Goal: Entertainment & Leisure: Consume media (video, audio)

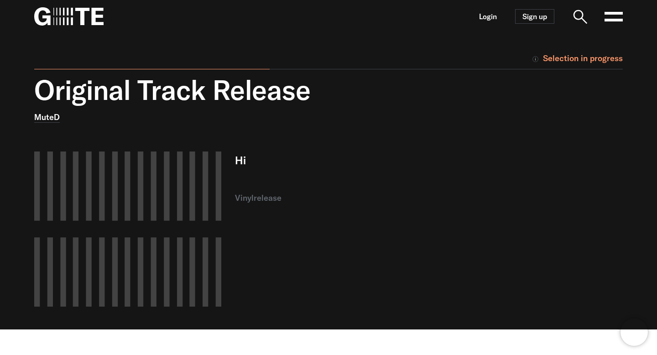
click at [517, 32] on nav "Login Sign up Open main menu" at bounding box center [328, 16] width 657 height 33
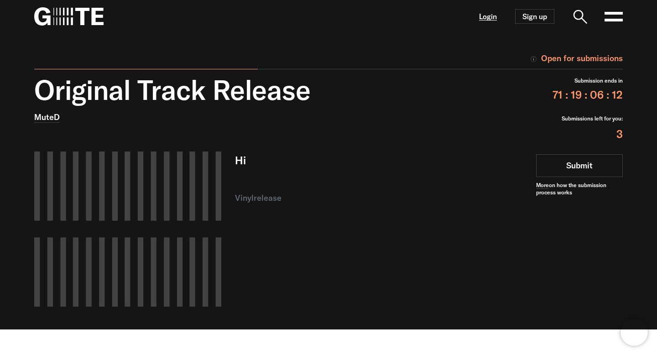
click at [482, 13] on link "Login" at bounding box center [488, 17] width 18 height 8
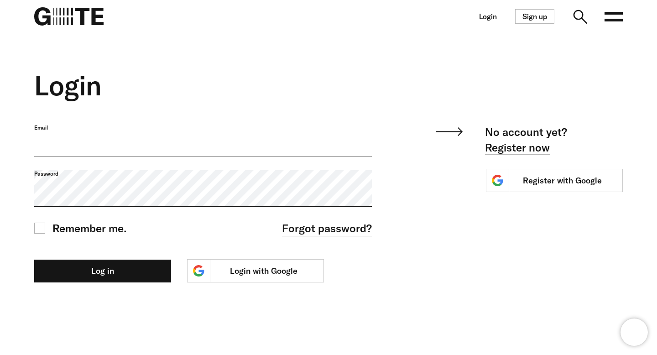
type input "**********"
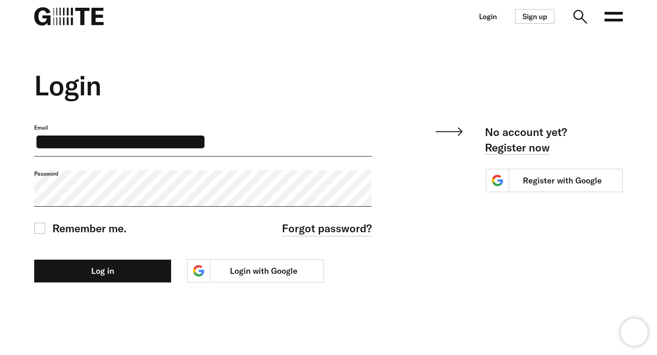
click at [273, 131] on label "Email" at bounding box center [203, 127] width 338 height 7
click at [273, 149] on input "**********" at bounding box center [203, 140] width 338 height 32
click at [282, 277] on link "Login with Google" at bounding box center [255, 270] width 137 height 23
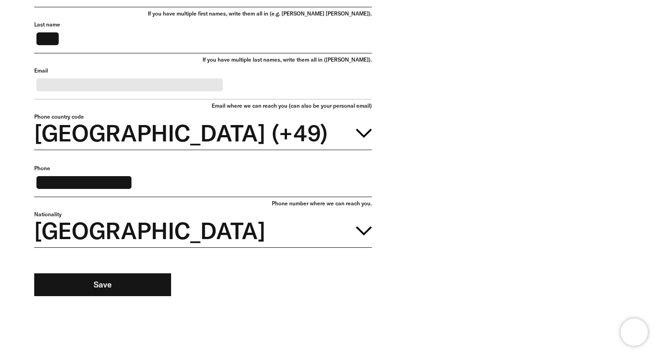
scroll to position [317, 0]
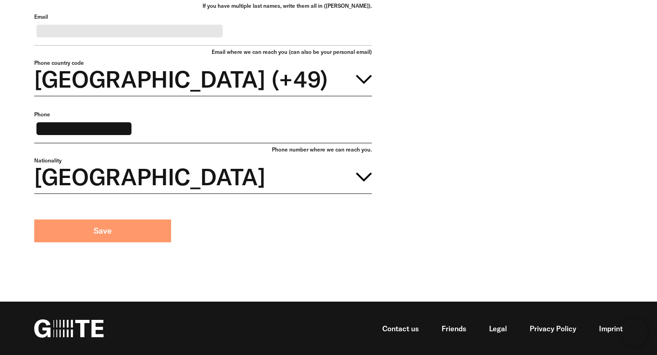
click at [122, 226] on button "Save" at bounding box center [102, 231] width 137 height 23
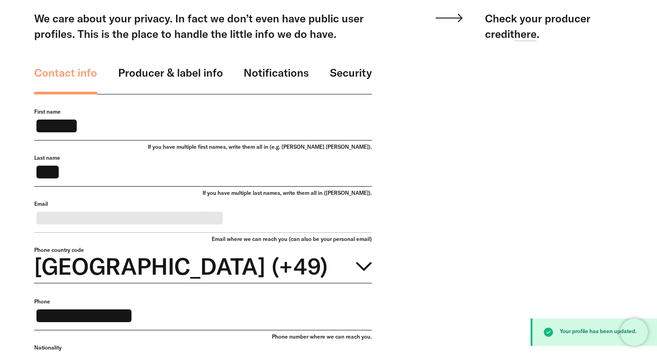
scroll to position [69, 0]
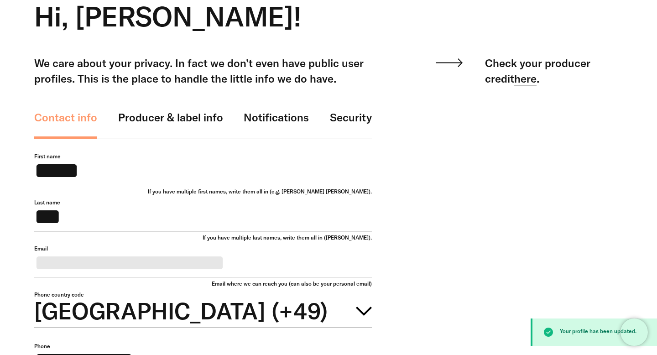
click at [175, 108] on div "**********" at bounding box center [203, 276] width 338 height 442
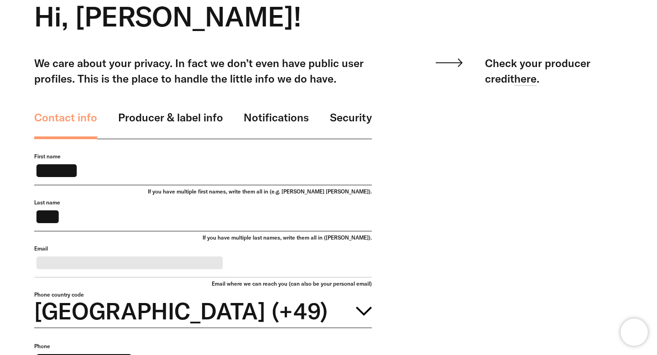
scroll to position [0, 0]
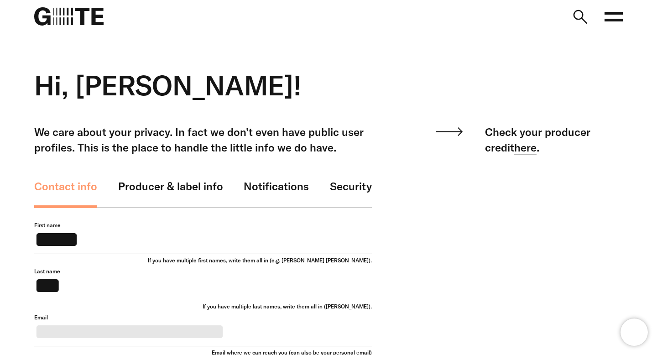
click at [614, 17] on icon at bounding box center [614, 16] width 18 height 18
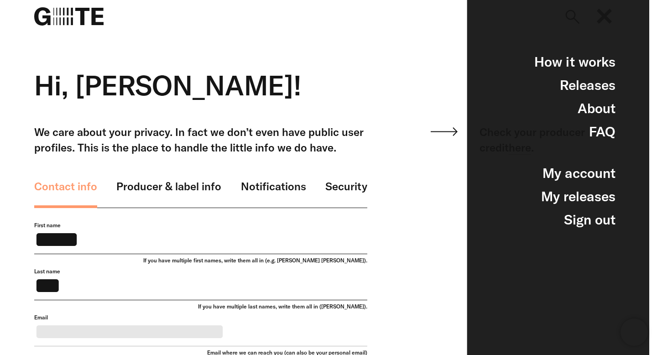
click at [373, 1] on nav "Open main menu FAQ" at bounding box center [325, 16] width 650 height 33
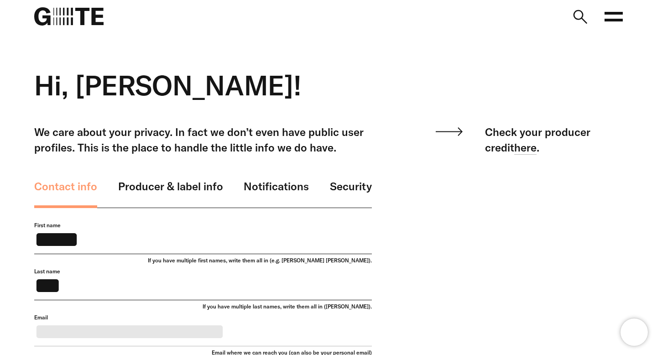
click at [54, 27] on nav "Open main menu FAQ" at bounding box center [328, 16] width 657 height 33
click at [67, 22] on img at bounding box center [68, 16] width 69 height 18
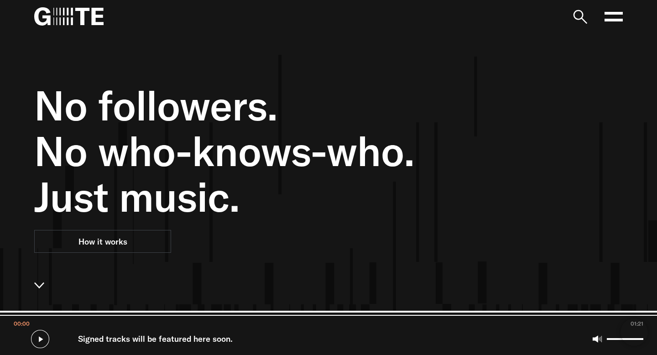
click at [612, 11] on icon at bounding box center [614, 16] width 18 height 18
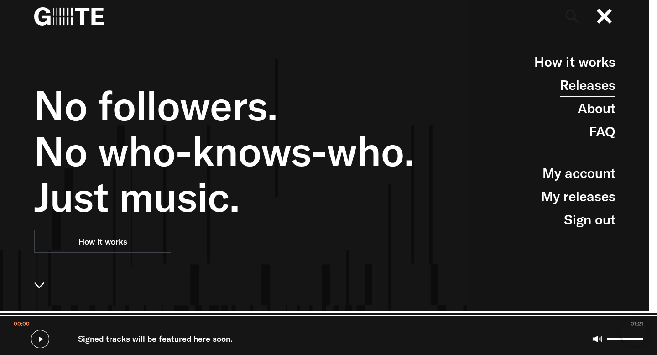
click at [578, 94] on link "Releases" at bounding box center [588, 85] width 56 height 23
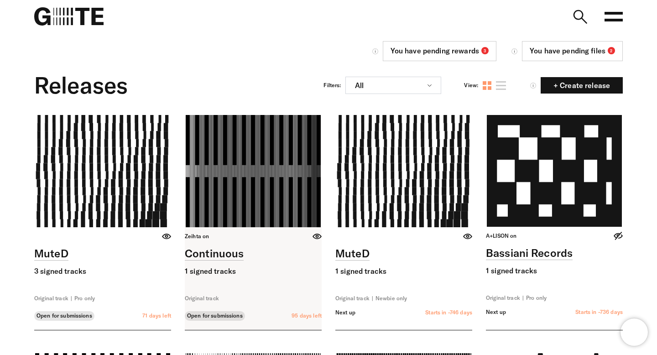
scroll to position [47, 0]
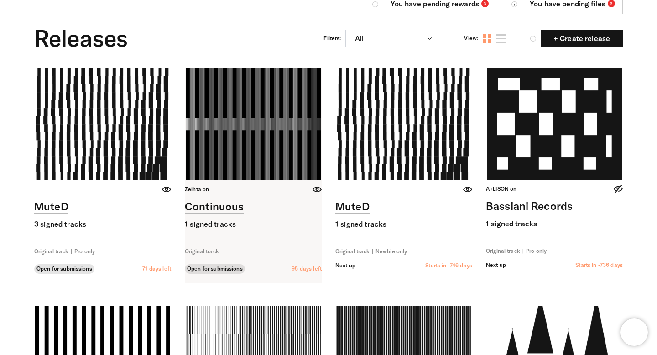
click at [251, 126] on link at bounding box center [253, 175] width 137 height 215
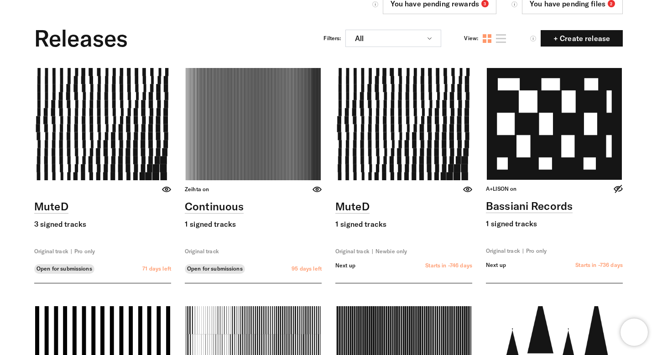
scroll to position [47, 0]
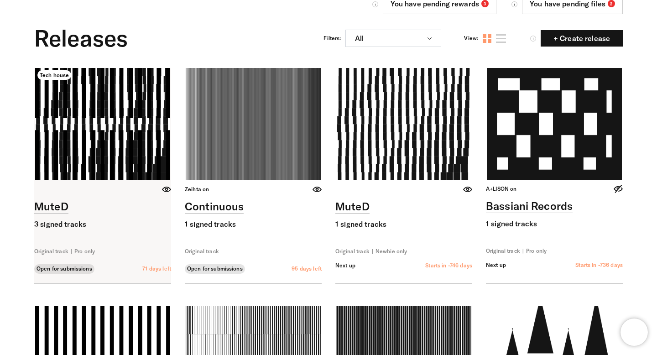
click at [62, 162] on link at bounding box center [102, 175] width 137 height 215
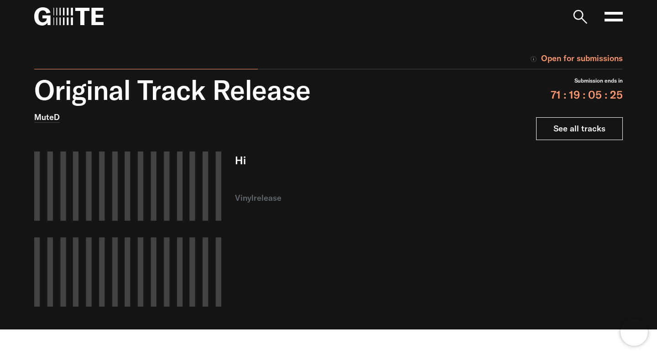
click at [571, 125] on link "See all tracks" at bounding box center [579, 128] width 87 height 23
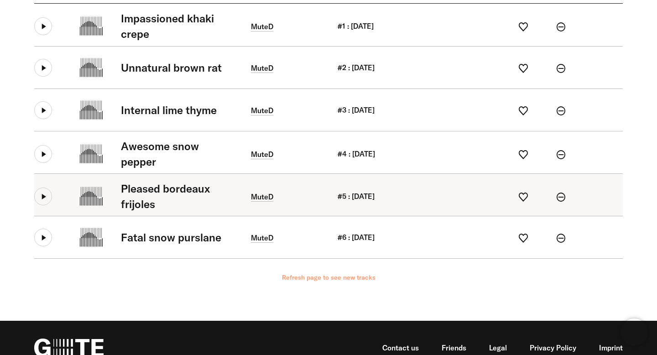
scroll to position [205, 0]
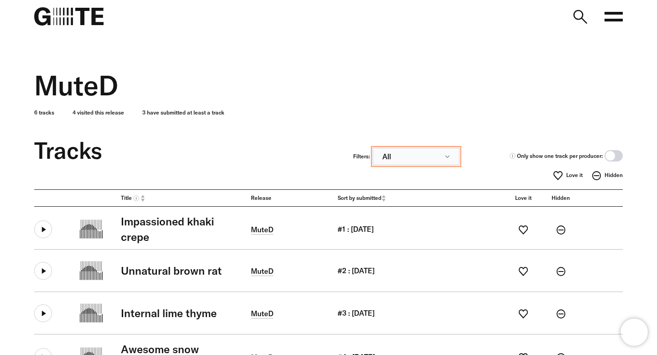
click at [383, 155] on button "All" at bounding box center [416, 156] width 87 height 17
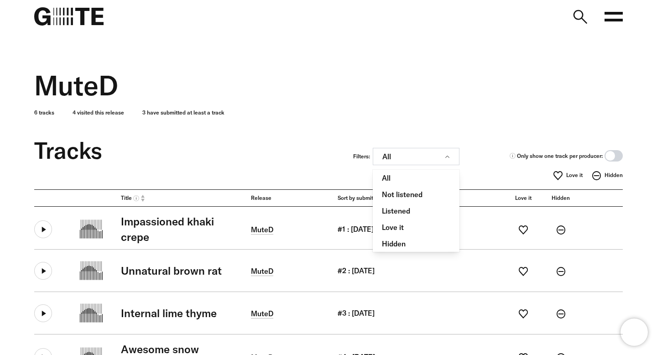
click at [504, 151] on div "Only show one track per producer:" at bounding box center [561, 156] width 123 height 16
click at [615, 155] on span at bounding box center [614, 155] width 18 height 11
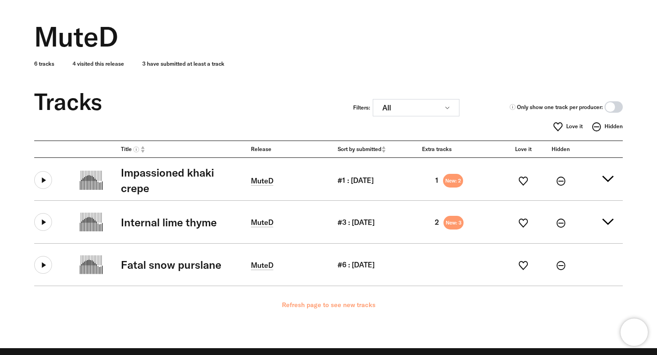
scroll to position [49, 0]
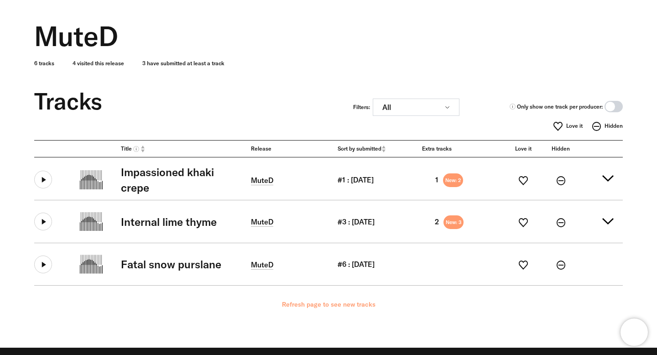
click at [231, 68] on div "MuteD 6 tracks 4 visited this release 3 have submitted at least a track" at bounding box center [322, 35] width 603 height 102
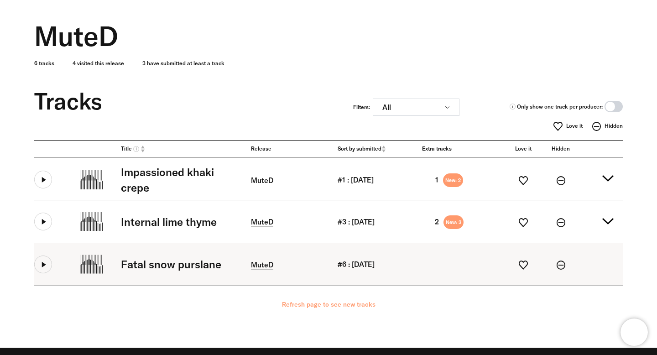
click at [44, 268] on icon at bounding box center [43, 265] width 18 height 18
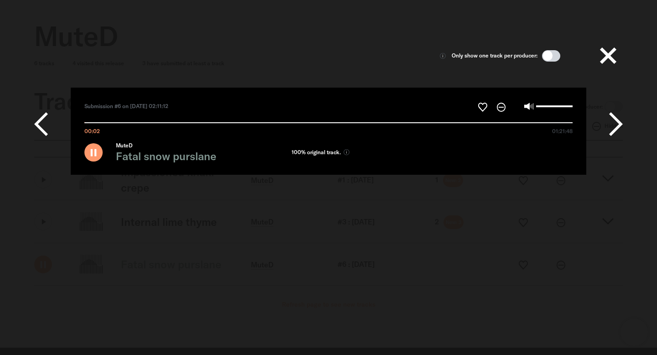
click at [547, 108] on label at bounding box center [548, 106] width 49 height 10
click at [547, 107] on input "Volume" at bounding box center [554, 106] width 37 height 2
click at [547, 105] on label at bounding box center [548, 106] width 49 height 10
click at [547, 105] on input "Volume" at bounding box center [554, 106] width 37 height 2
type input "*****"
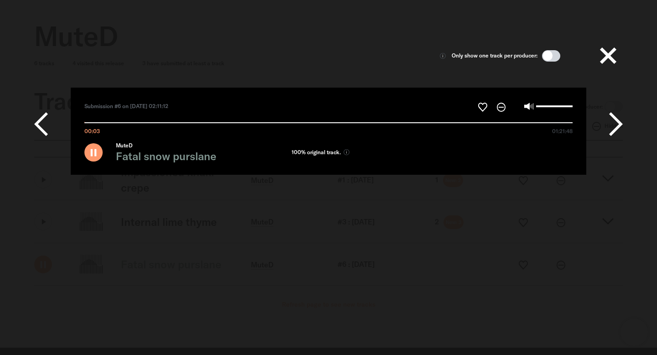
type input "*****"
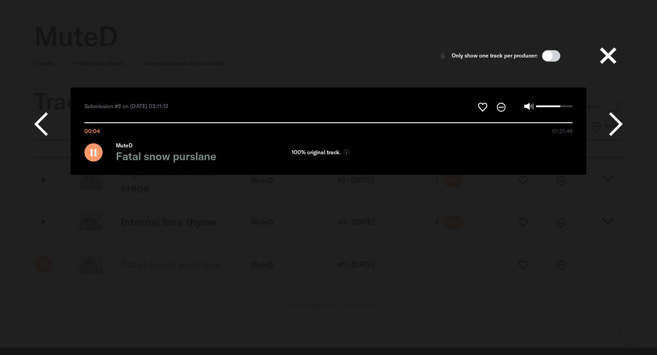
type input "*****"
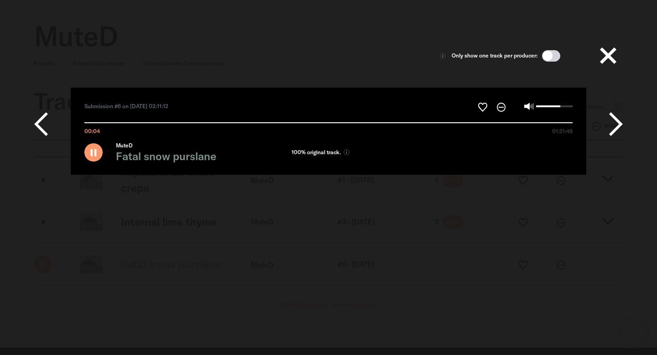
type input "*****"
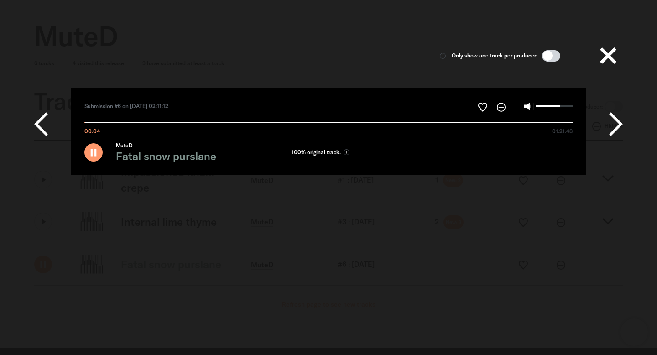
type input "*****"
type input "*"
type input "*****"
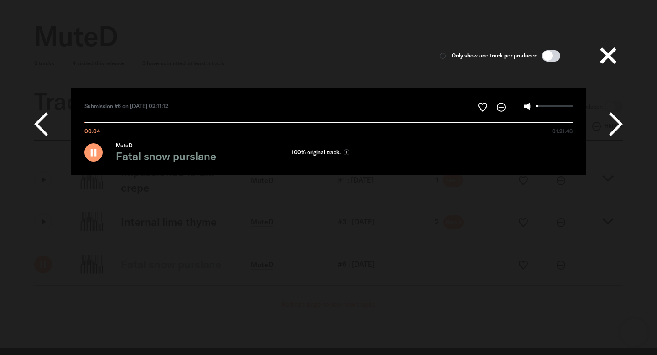
type input "*****"
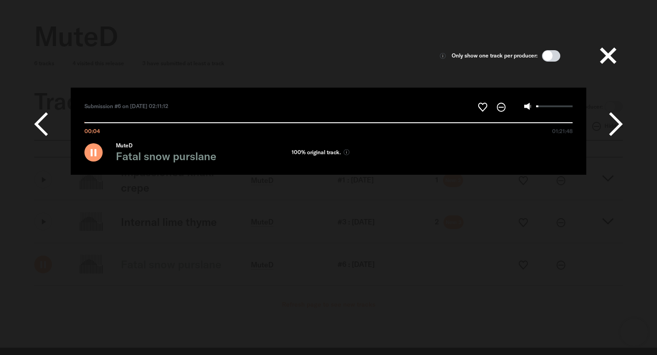
type input "*****"
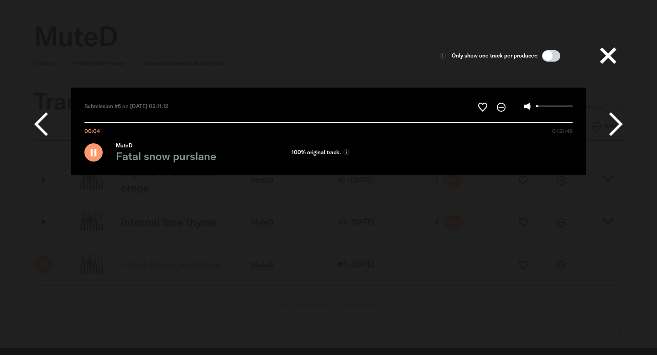
type input "*****"
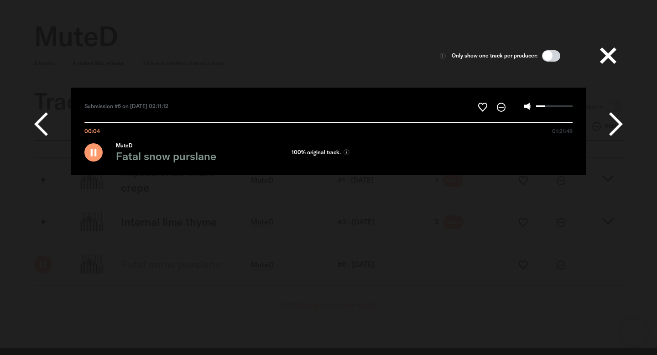
type input "*****"
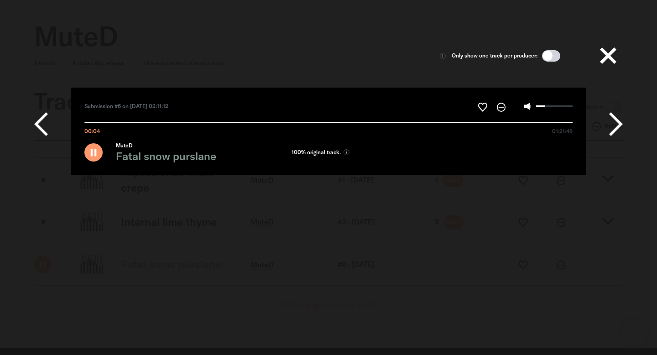
type input "*****"
type input "****"
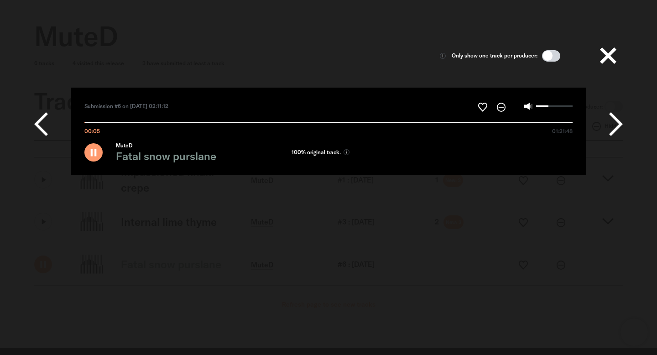
type input "*****"
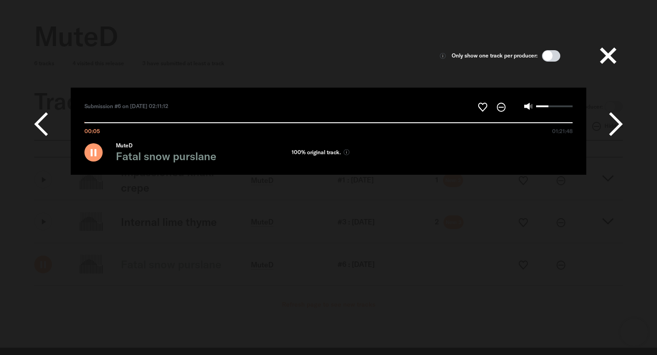
type input "*****"
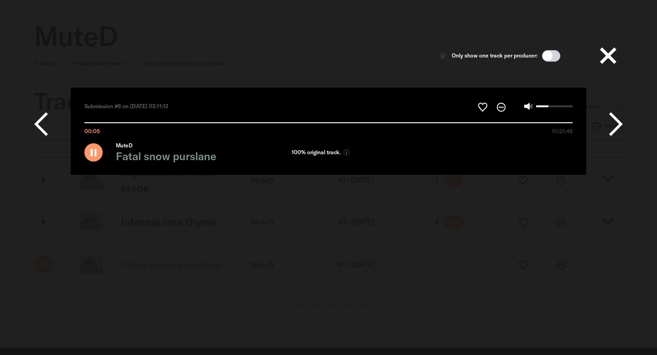
type input "*****"
drag, startPoint x: 561, startPoint y: 105, endPoint x: 547, endPoint y: 106, distance: 13.8
type input "*****"
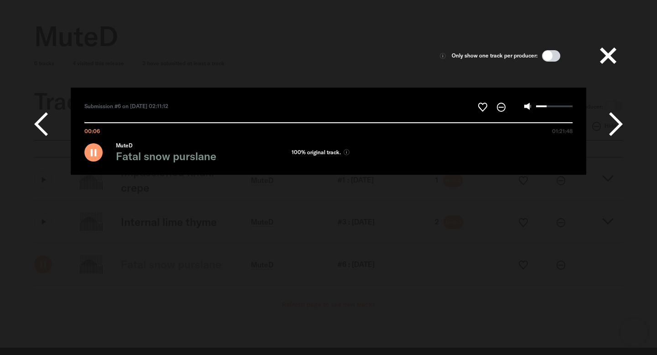
click at [547, 106] on input "Volume" at bounding box center [554, 106] width 37 height 2
type input "******"
click at [505, 197] on div "Only show one track per producer: Submission #6 on [DATE] 02:11:12" at bounding box center [329, 167] width 618 height 316
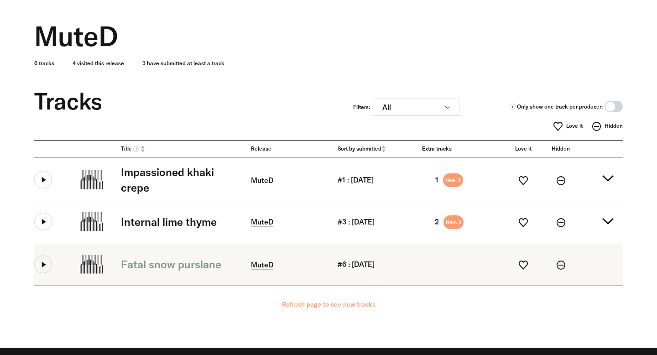
scroll to position [49, 0]
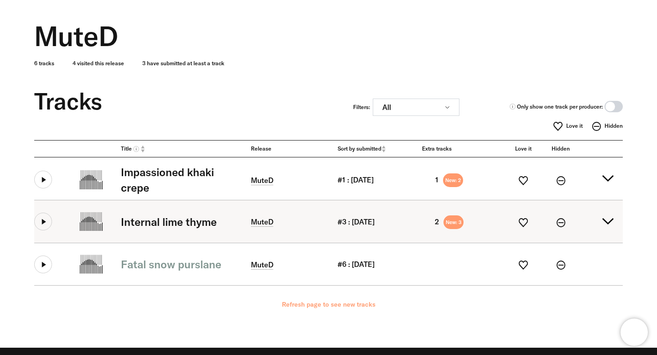
click at [606, 222] on summary "Internal lime thyme MuteD #3 : 22.06.2025 2 New: 3" at bounding box center [328, 221] width 589 height 42
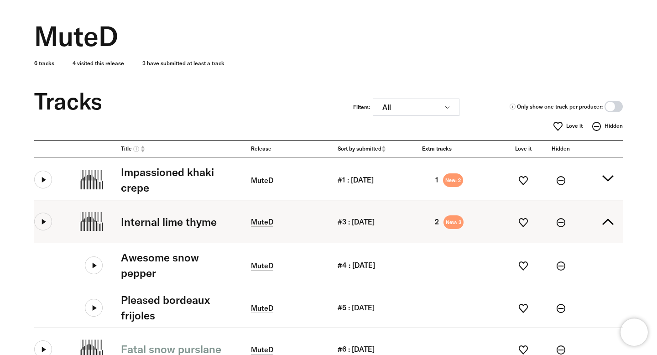
click at [606, 222] on summary "Internal lime thyme MuteD #3 : 22.06.2025 2 New: 3" at bounding box center [328, 221] width 589 height 42
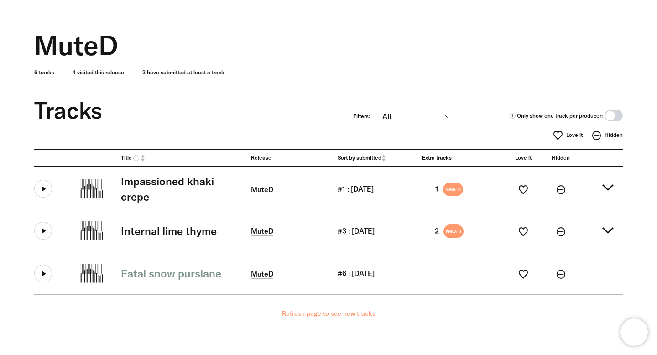
scroll to position [26, 0]
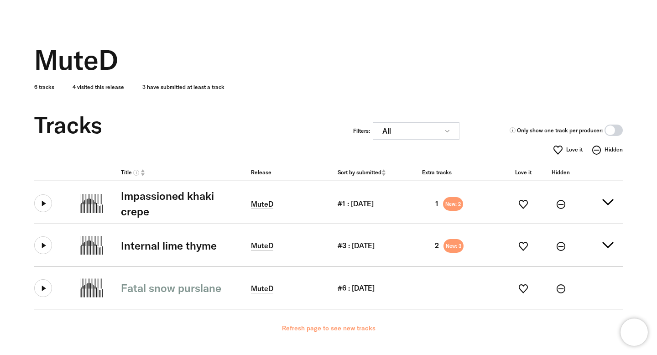
click at [378, 170] on span "Sort by submitted" at bounding box center [360, 172] width 44 height 7
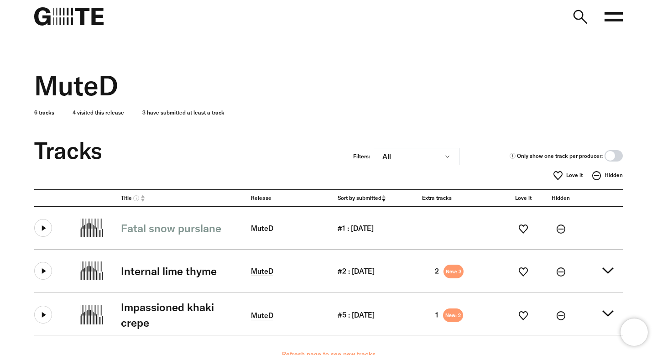
click at [375, 200] on span "Sort by submitted" at bounding box center [360, 197] width 44 height 7
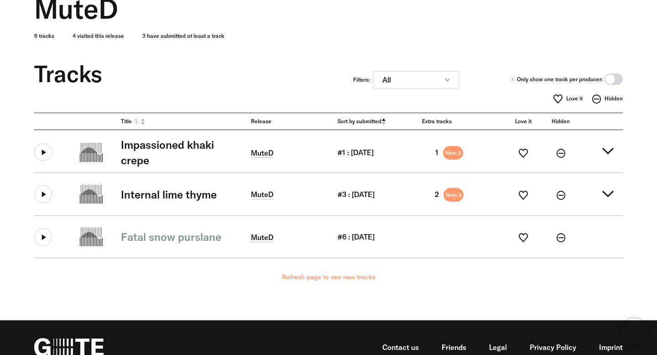
scroll to position [77, 0]
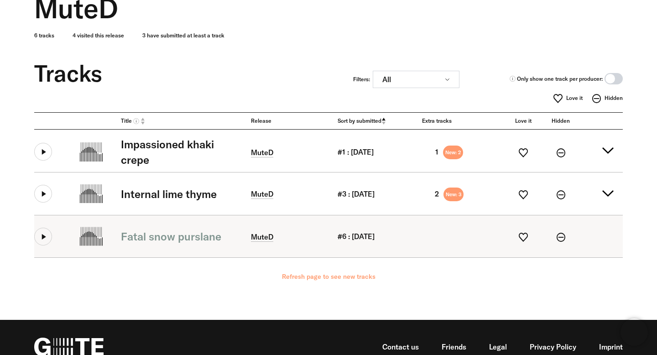
click at [40, 238] on icon at bounding box center [43, 237] width 18 height 18
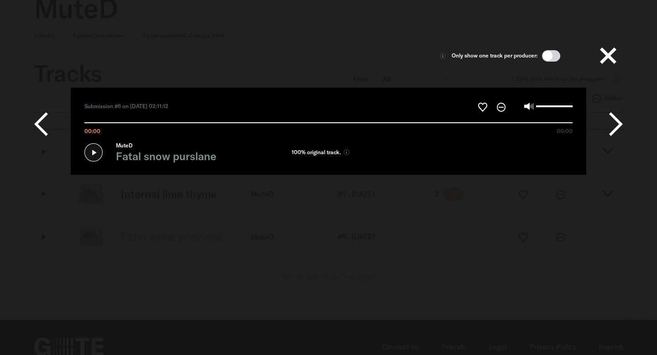
click at [95, 159] on div "MuteD Fatal snow purslane" at bounding box center [162, 152] width 157 height 27
click at [89, 146] on div "MuteD Fatal snow purslane" at bounding box center [162, 152] width 157 height 27
click at [126, 35] on div "Only show one track per producer: Submission #6 on [DATE] 02:11:12" at bounding box center [328, 92] width 625 height 166
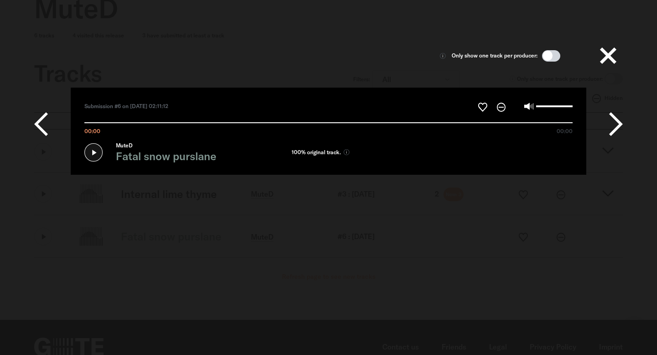
click at [614, 57] on button at bounding box center [608, 55] width 29 height 29
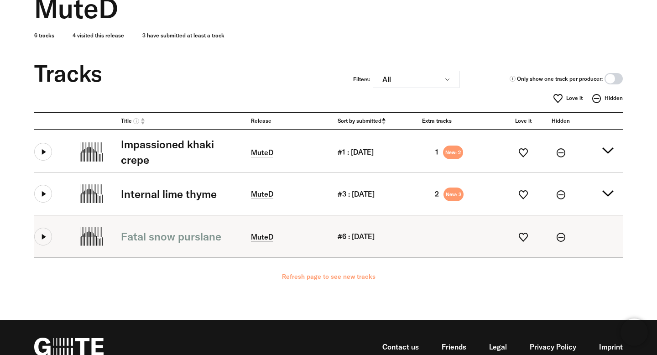
click at [43, 236] on icon at bounding box center [43, 237] width 18 height 18
click at [43, 240] on icon at bounding box center [43, 237] width 18 height 18
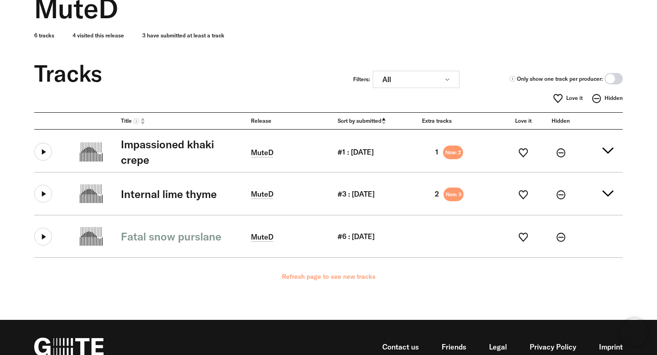
click at [187, 304] on div "Title Release Sort by submitted Extra tracks Love it Hidden Impassioned khaki c…" at bounding box center [322, 216] width 603 height 208
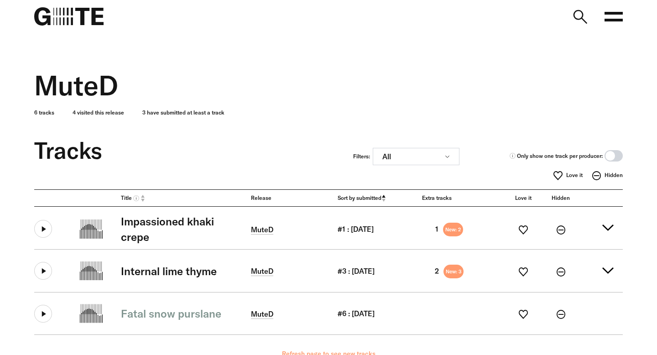
click at [41, 305] on icon at bounding box center [43, 314] width 18 height 18
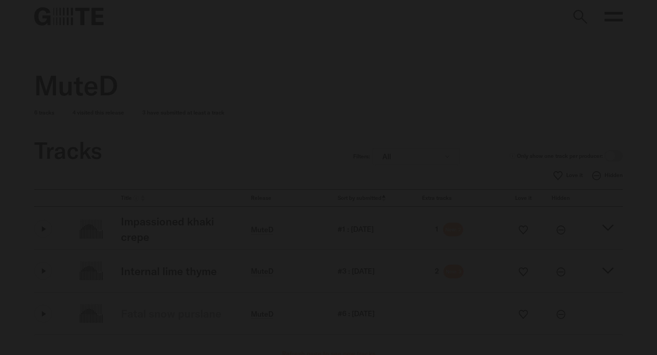
scroll to position [77, 0]
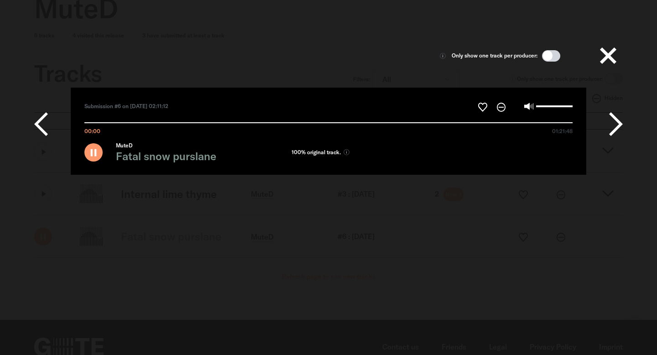
click at [96, 147] on icon at bounding box center [93, 152] width 18 height 18
click at [608, 58] on button at bounding box center [608, 55] width 29 height 29
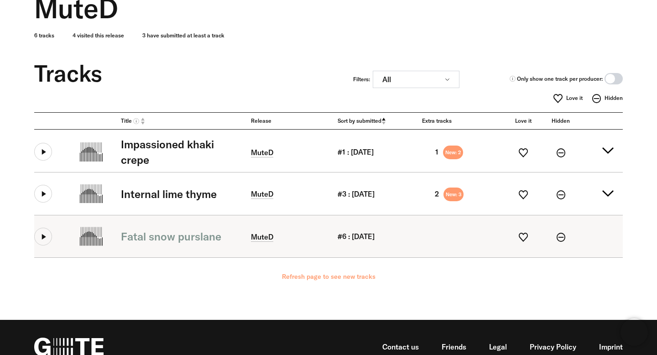
click at [39, 244] on icon at bounding box center [43, 237] width 18 height 18
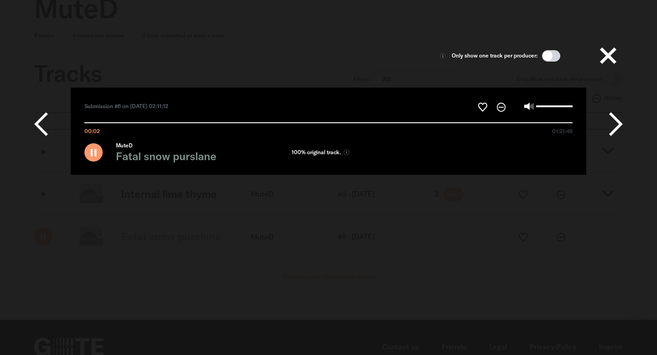
click at [504, 252] on div "Only show one track per producer: Submission #6 on 04/07/2025 at 02:11:12" at bounding box center [329, 167] width 618 height 316
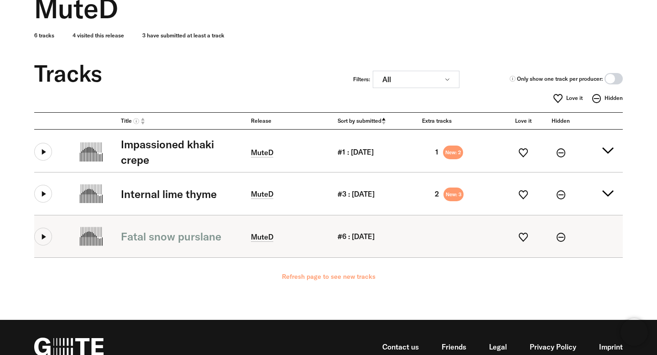
click at [47, 233] on icon at bounding box center [43, 237] width 18 height 18
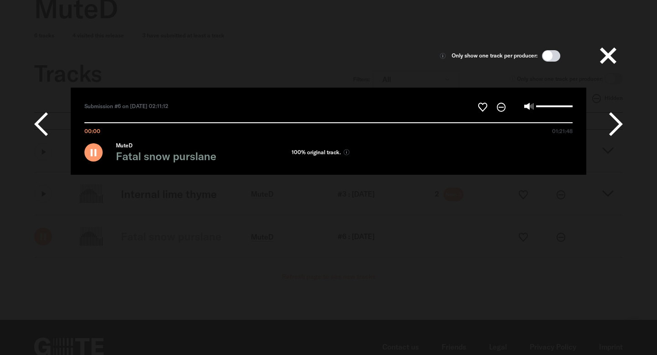
click at [155, 256] on div "Only show one track per producer: Submission #6 on 04/07/2025 at 02:11:12" at bounding box center [329, 167] width 618 height 316
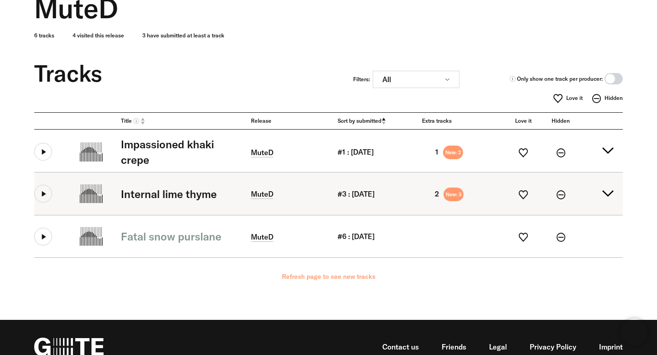
click at [37, 192] on button at bounding box center [43, 194] width 18 height 18
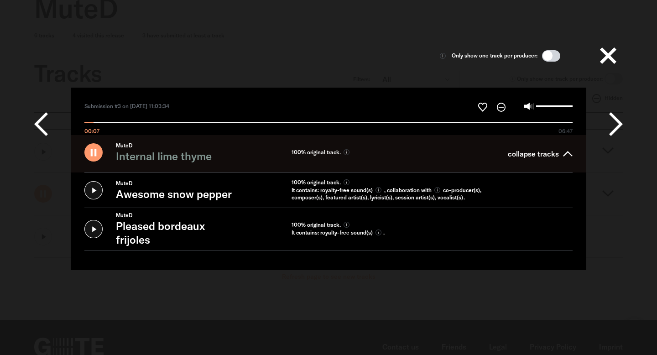
click at [152, 121] on input "00:07 06:47" at bounding box center [328, 118] width 488 height 10
click at [226, 121] on input "00:57 06:47" at bounding box center [328, 118] width 488 height 10
click at [0, 0] on icon at bounding box center [0, 0] width 0 height 0
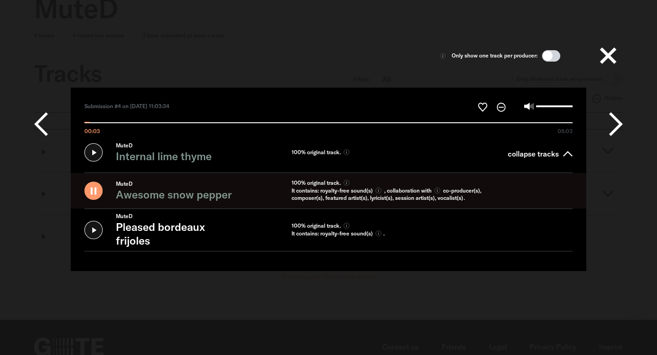
click at [616, 119] on icon at bounding box center [616, 123] width 14 height 27
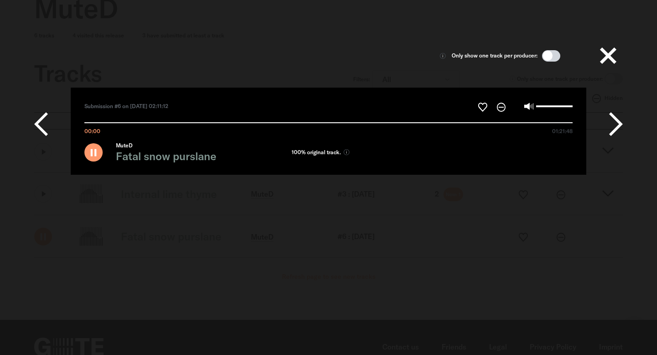
click at [616, 119] on icon at bounding box center [616, 123] width 14 height 27
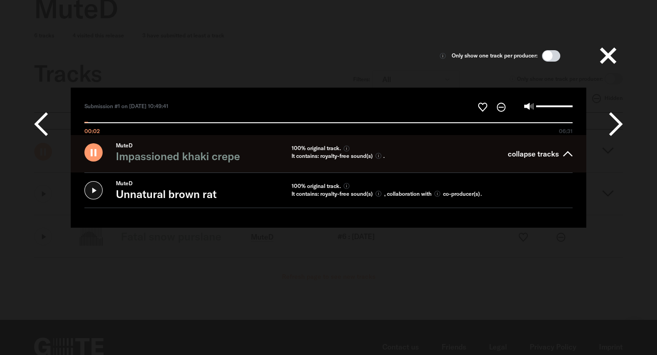
click at [145, 122] on input "00:02 06:31" at bounding box center [328, 118] width 488 height 10
click at [177, 122] on input "00:49 06:31" at bounding box center [328, 118] width 488 height 10
click at [547, 107] on label at bounding box center [548, 106] width 49 height 10
click at [547, 107] on input "Volume" at bounding box center [554, 106] width 37 height 2
type input "******"
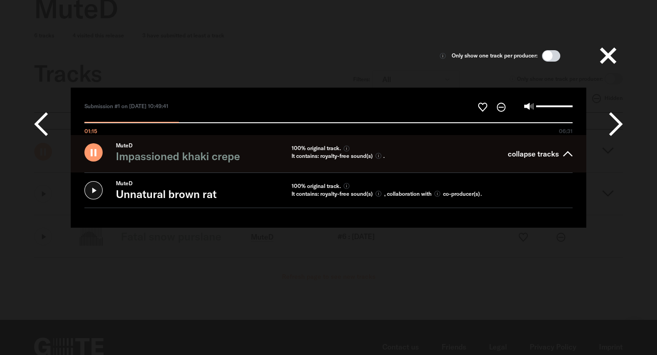
type input "*****"
type input "******"
type input "*****"
click at [546, 105] on input "Volume" at bounding box center [554, 106] width 37 height 2
click at [610, 57] on button at bounding box center [608, 55] width 29 height 29
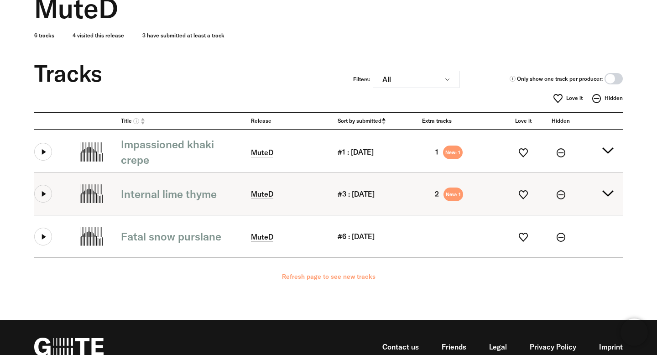
scroll to position [0, 0]
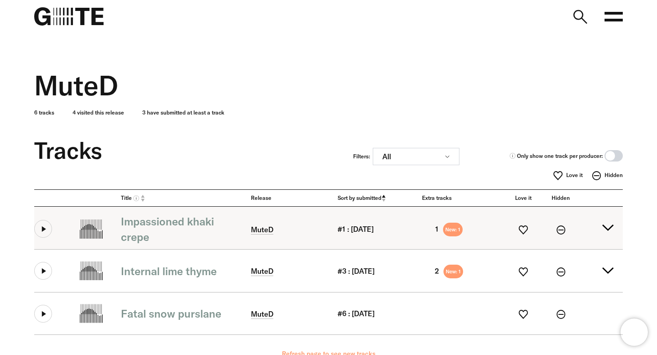
click at [607, 221] on summary "Impassioned khaki crepe MuteD #1 : 22.06.2025 1 New: 1" at bounding box center [328, 228] width 589 height 42
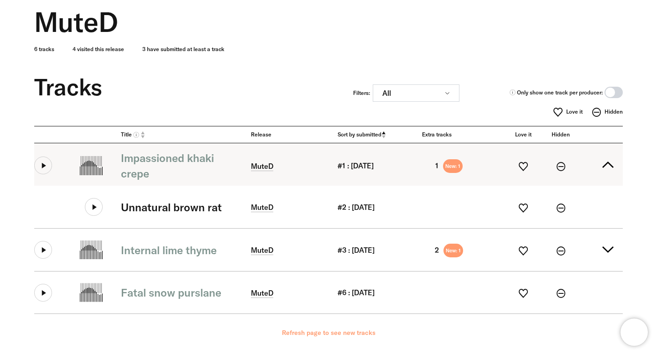
scroll to position [64, 0]
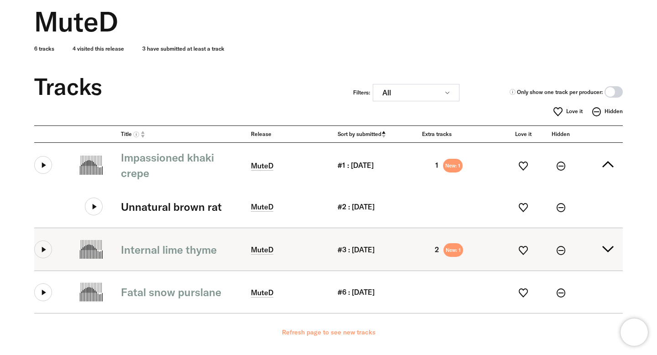
click at [609, 248] on summary "Internal lime thyme MuteD #3 : 22.06.2025 2 New: 1" at bounding box center [328, 249] width 589 height 42
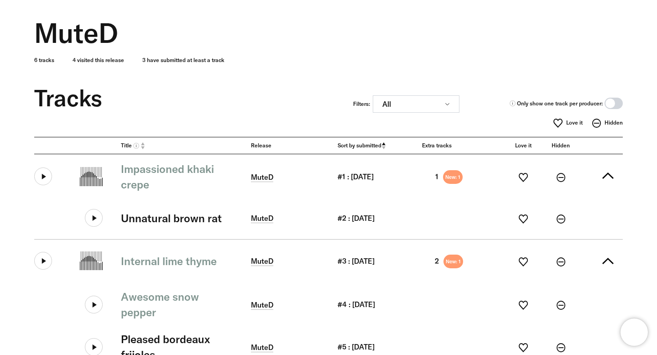
scroll to position [223, 0]
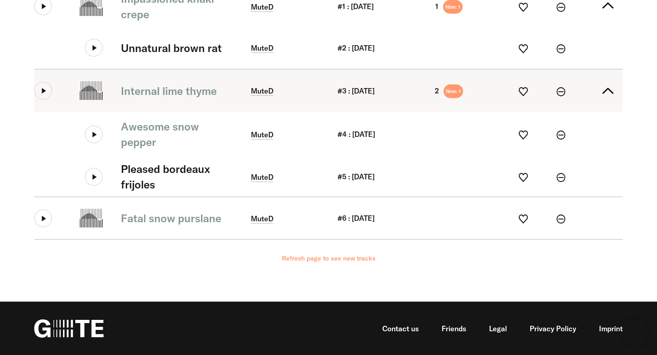
click at [38, 92] on button at bounding box center [43, 91] width 18 height 18
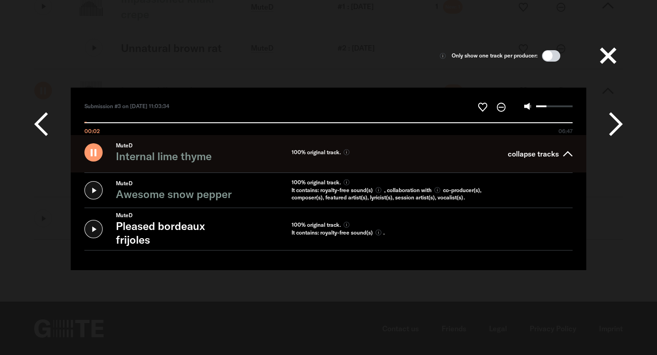
click at [0, 0] on icon at bounding box center [0, 0] width 0 height 0
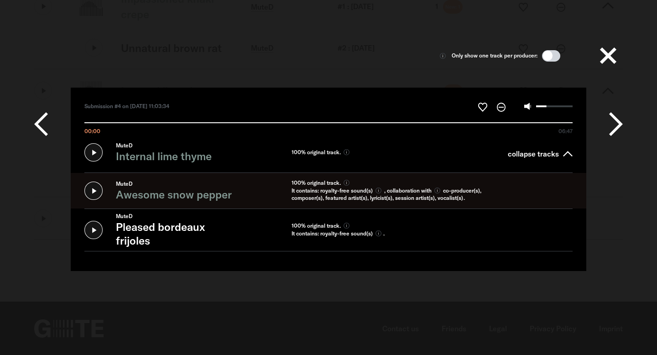
type input "*"
click at [95, 193] on div "MuteD Awesome snow pepper" at bounding box center [162, 190] width 157 height 27
click at [613, 57] on button at bounding box center [608, 55] width 29 height 29
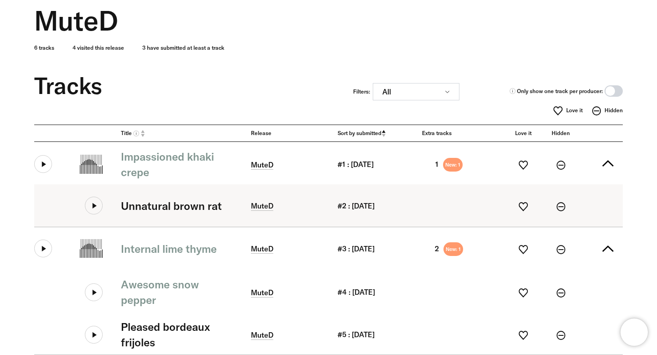
scroll to position [66, 0]
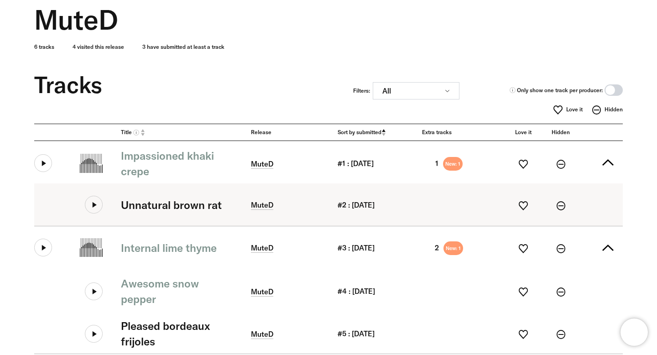
click at [93, 201] on icon at bounding box center [94, 205] width 18 height 18
click at [97, 206] on icon at bounding box center [94, 205] width 18 height 18
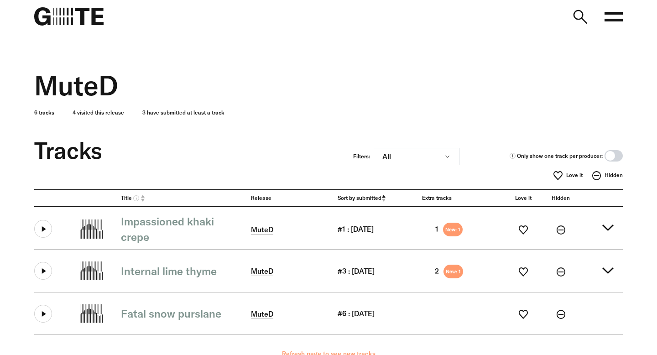
scroll to position [66, 0]
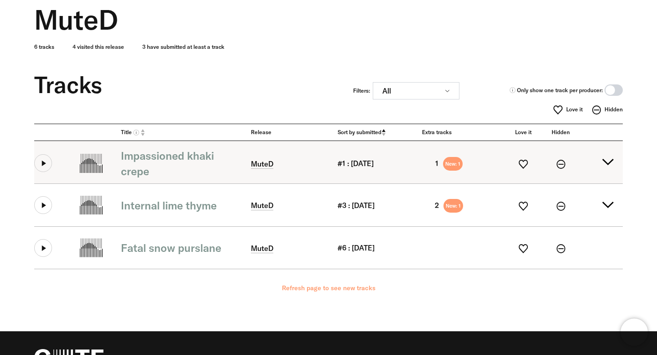
click at [608, 156] on summary "Impassioned khaki crepe MuteD #1 : [DATE] 1 New: 1" at bounding box center [328, 162] width 589 height 42
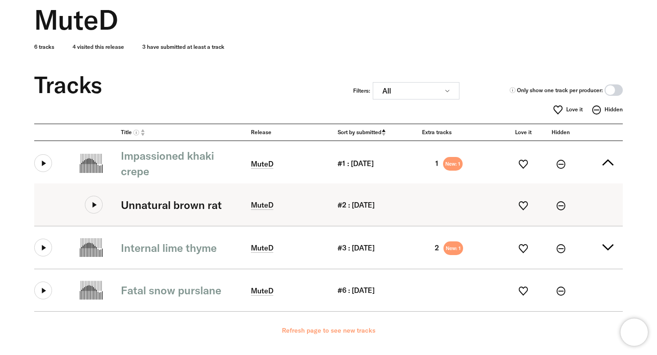
click at [95, 206] on icon at bounding box center [94, 205] width 18 height 18
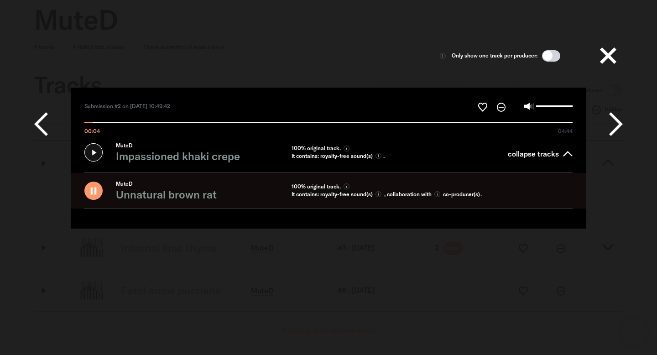
click at [615, 125] on icon at bounding box center [616, 123] width 14 height 27
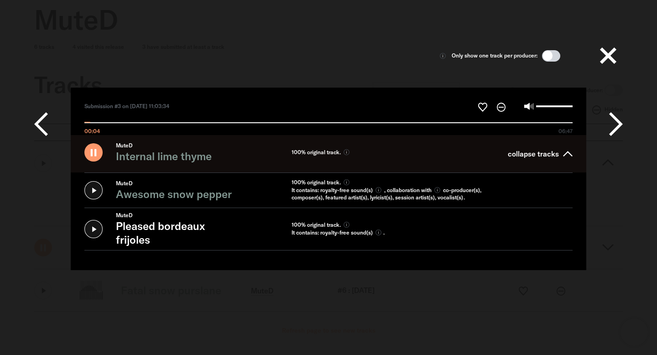
click at [0, 0] on icon at bounding box center [0, 0] width 0 height 0
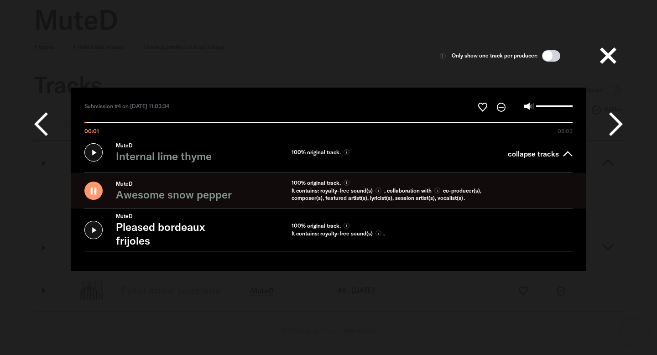
click at [47, 127] on icon at bounding box center [41, 123] width 14 height 27
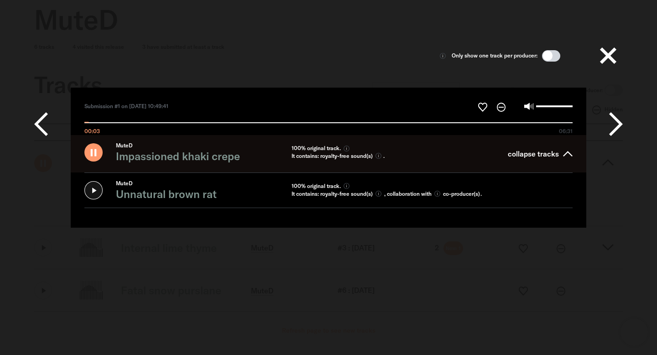
click at [90, 192] on icon at bounding box center [93, 190] width 18 height 18
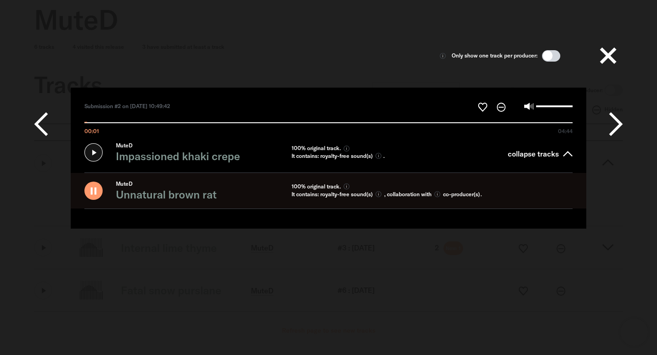
click at [618, 118] on icon at bounding box center [616, 123] width 14 height 27
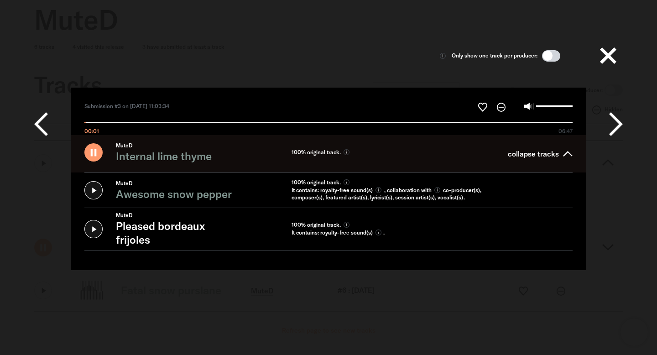
type input "*****"
click at [604, 61] on button at bounding box center [608, 55] width 29 height 29
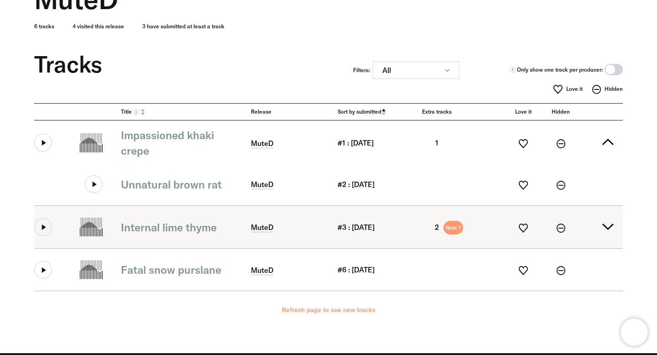
scroll to position [87, 0]
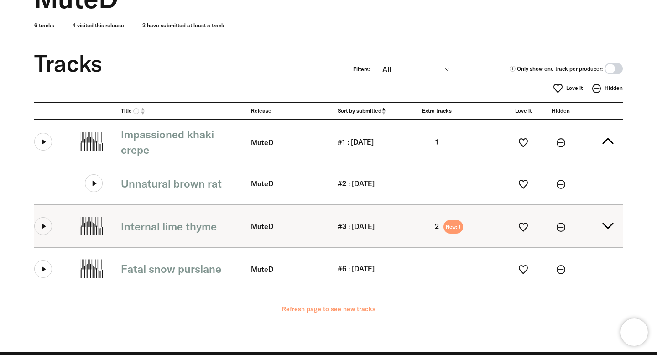
click at [609, 220] on summary "Internal lime thyme MuteD #3 : [DATE] 2 New: 1" at bounding box center [328, 226] width 589 height 42
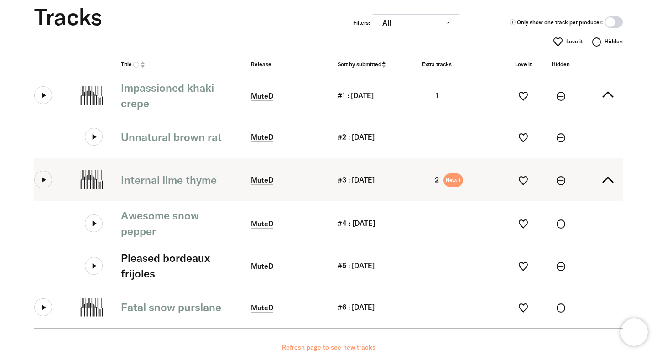
scroll to position [137, 0]
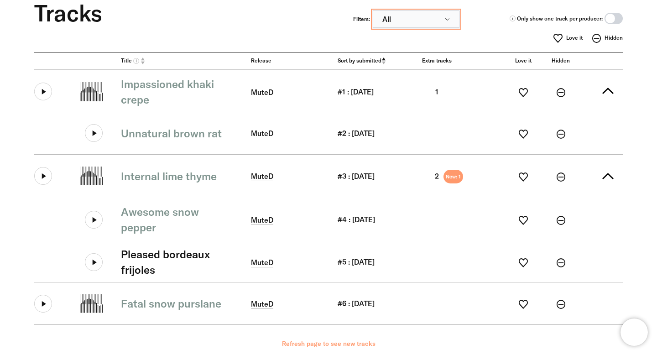
click at [421, 14] on button "All" at bounding box center [416, 19] width 87 height 17
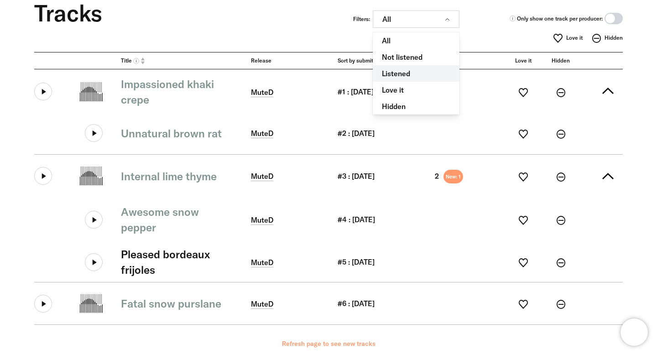
click at [422, 73] on link "Listened" at bounding box center [416, 73] width 87 height 16
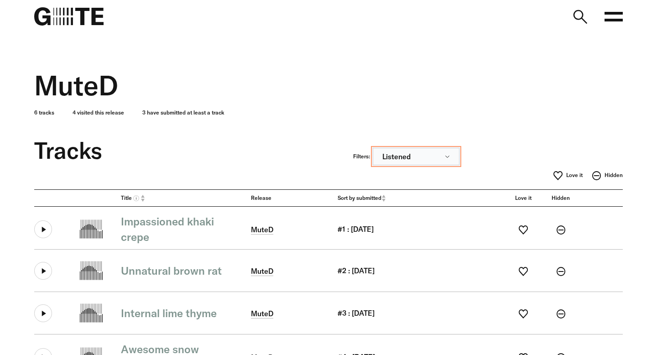
click at [422, 159] on button "Listened" at bounding box center [416, 156] width 87 height 17
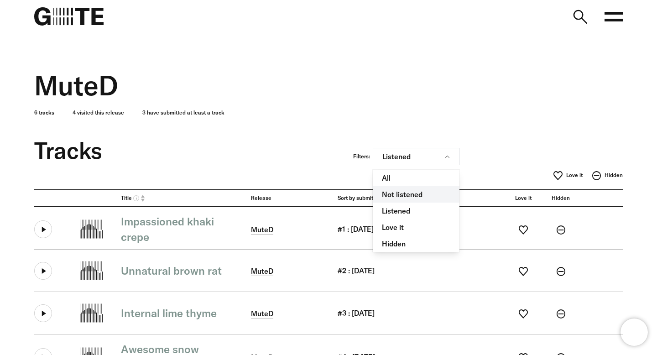
click at [416, 198] on link "Not listened" at bounding box center [416, 194] width 87 height 16
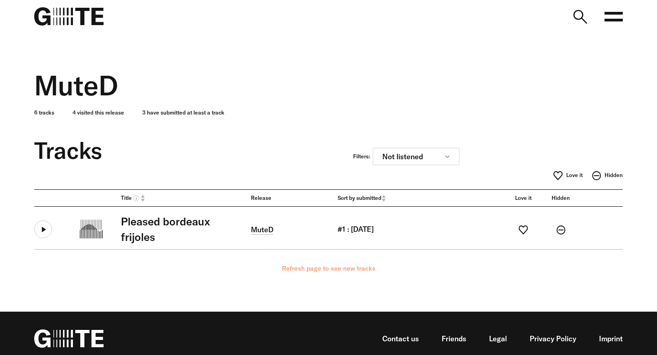
scroll to position [10, 0]
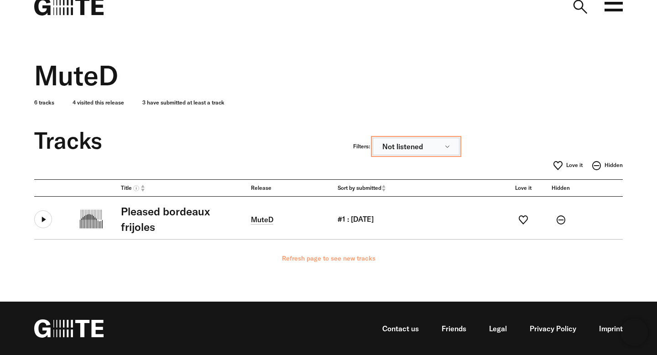
click at [404, 149] on button "Not listened" at bounding box center [416, 146] width 87 height 17
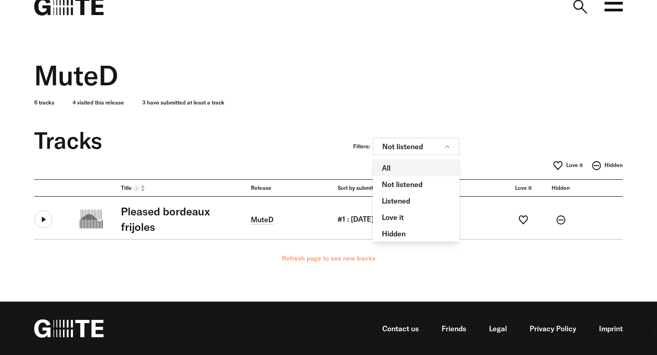
click at [415, 171] on link "All" at bounding box center [416, 168] width 87 height 16
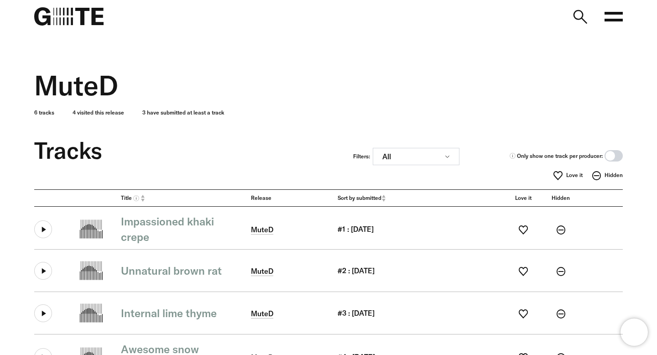
click at [613, 158] on span at bounding box center [614, 155] width 18 height 11
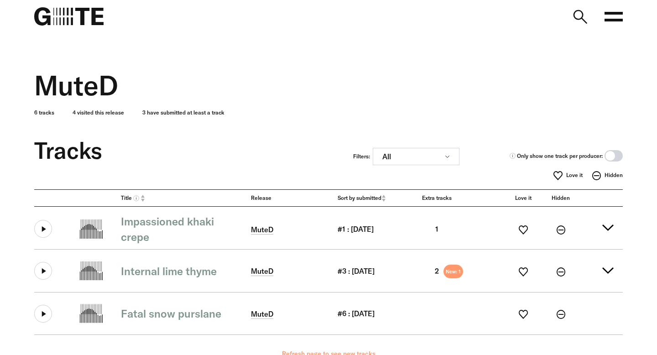
scroll to position [58, 0]
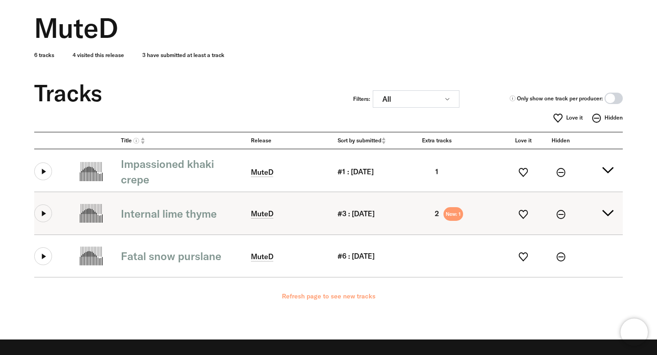
click at [34, 211] on button at bounding box center [43, 214] width 18 height 18
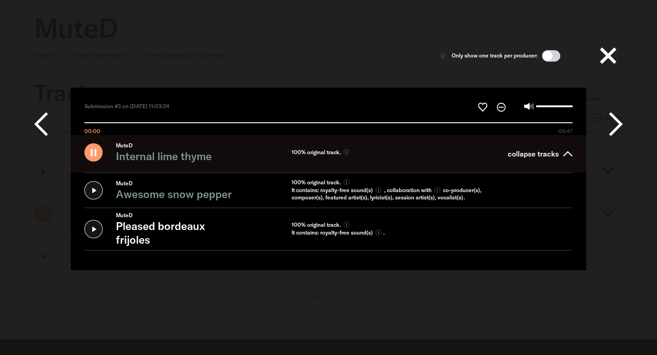
click at [95, 226] on icon at bounding box center [93, 229] width 18 height 18
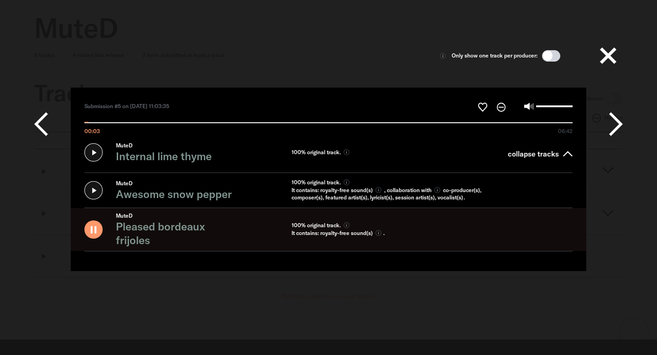
type input "*****"
click at [545, 106] on input "Volume" at bounding box center [554, 106] width 37 height 2
click at [0, 0] on icon at bounding box center [0, 0] width 0 height 0
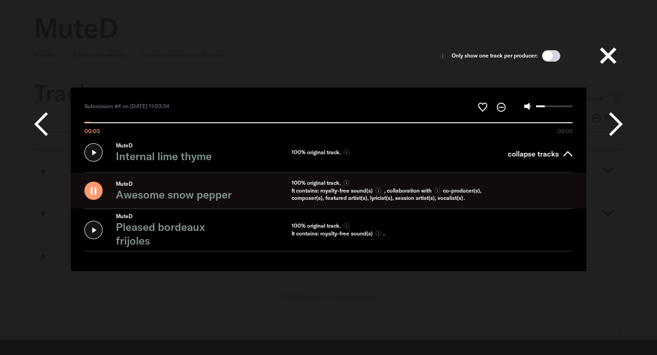
click at [618, 126] on icon at bounding box center [616, 123] width 14 height 27
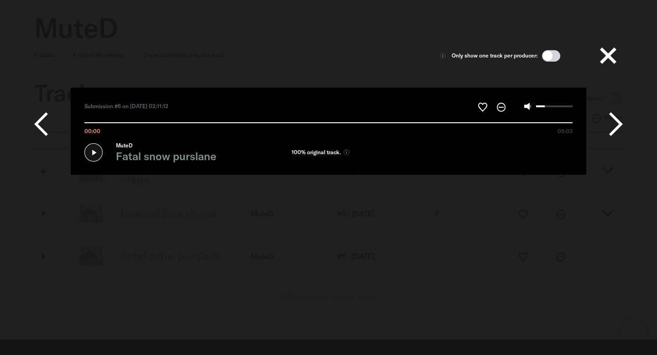
type input "*****"
click at [586, 200] on div "Only show one track per producer: Submission #6 on 04/07/2025 at 02:11:12" at bounding box center [329, 167] width 618 height 316
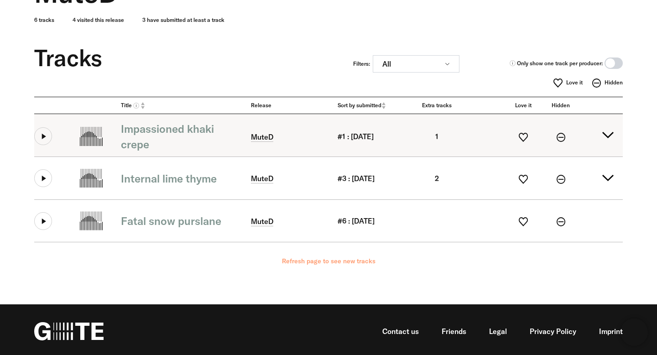
scroll to position [95, 0]
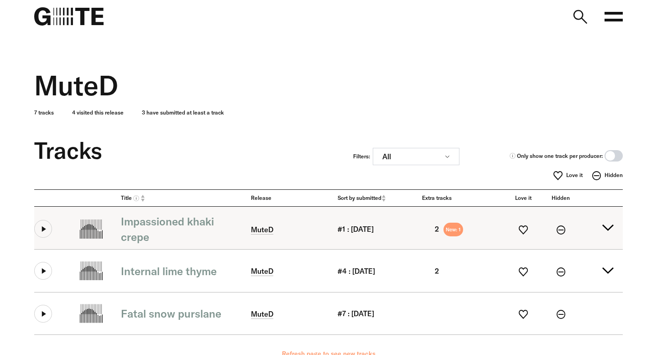
scroll to position [95, 0]
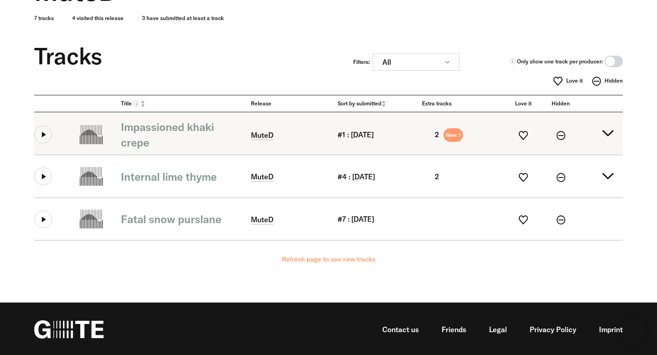
click at [609, 136] on summary "Impassioned khaki crepe MuteD #1 : [DATE] 2 New: 1" at bounding box center [328, 133] width 589 height 42
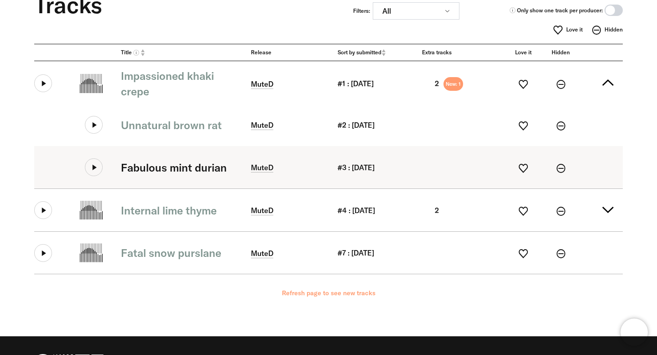
scroll to position [180, 0]
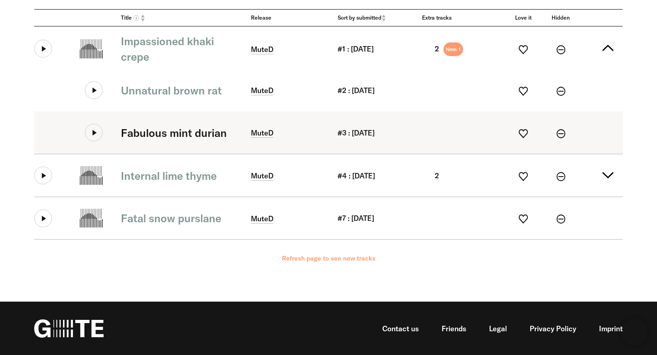
click at [96, 132] on icon at bounding box center [94, 133] width 18 height 18
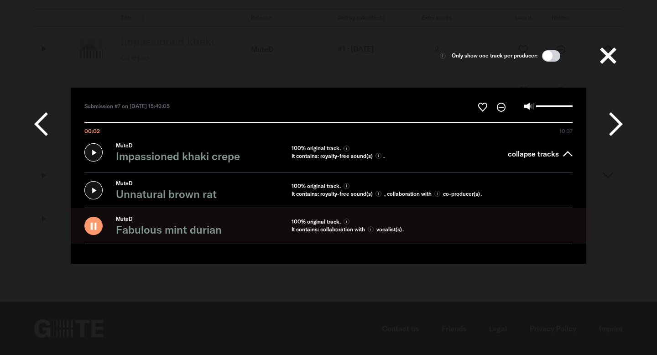
click at [147, 123] on input "00:02 10:37" at bounding box center [328, 118] width 488 height 10
click at [615, 119] on icon at bounding box center [616, 123] width 14 height 27
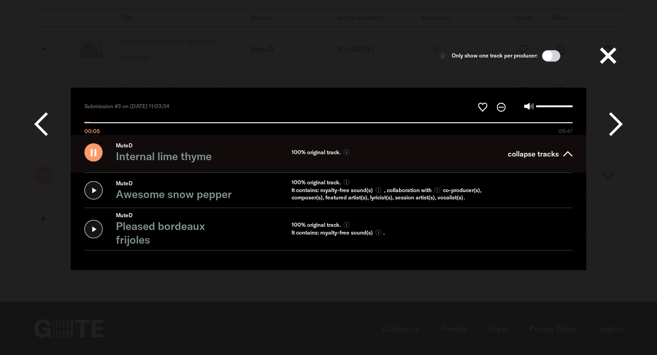
type input "*****"
click at [611, 51] on button at bounding box center [608, 55] width 29 height 29
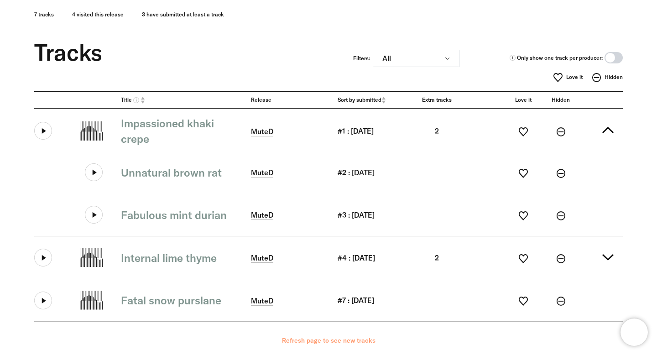
scroll to position [99, 0]
